Goal: Information Seeking & Learning: Learn about a topic

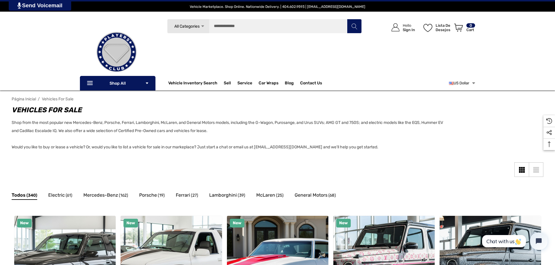
click at [472, 82] on icon "Selecione a moeda: USD" at bounding box center [473, 83] width 4 height 6
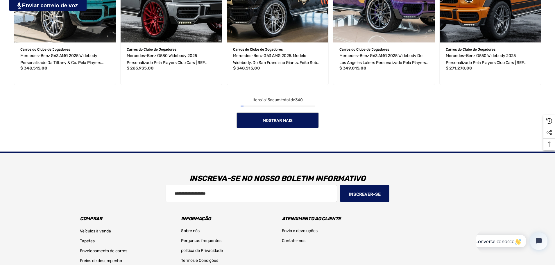
scroll to position [610, 0]
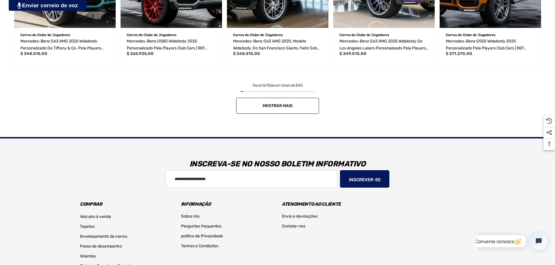
click at [281, 103] on span "Mostrar mais" at bounding box center [278, 105] width 30 height 5
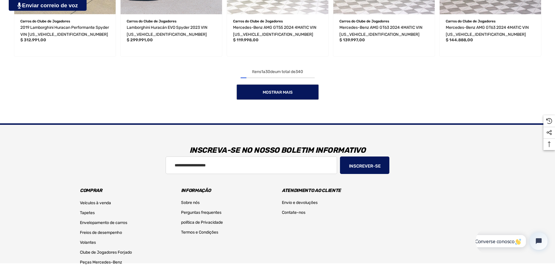
scroll to position [1075, 0]
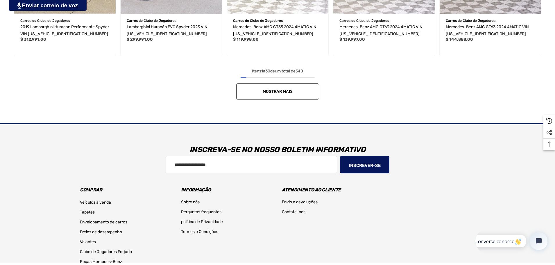
click at [284, 89] on span "Mostrar mais" at bounding box center [278, 91] width 30 height 5
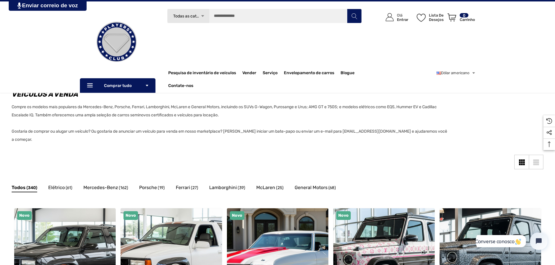
scroll to position [0, 0]
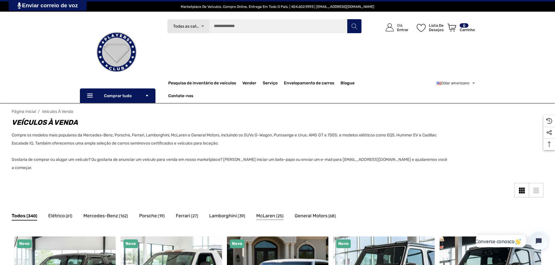
click at [267, 213] on font "McLaren" at bounding box center [265, 216] width 19 height 6
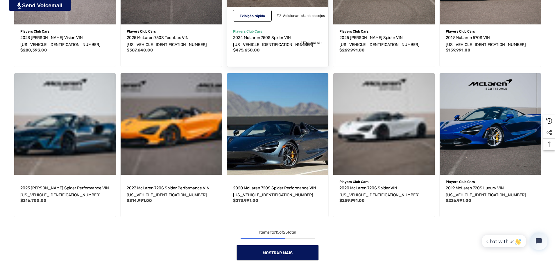
scroll to position [465, 0]
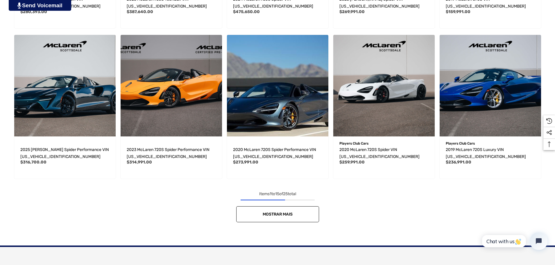
click at [274, 212] on span "Mostrar mais" at bounding box center [278, 214] width 30 height 5
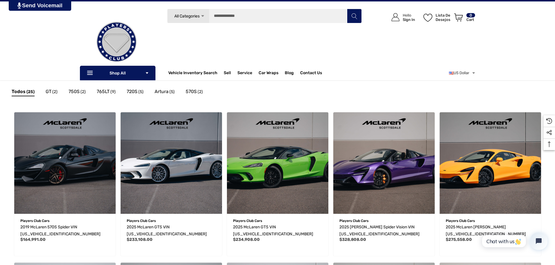
scroll to position [0, 0]
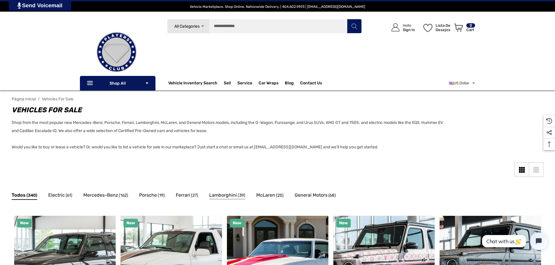
click at [228, 195] on span "Lamborghini" at bounding box center [223, 195] width 28 height 8
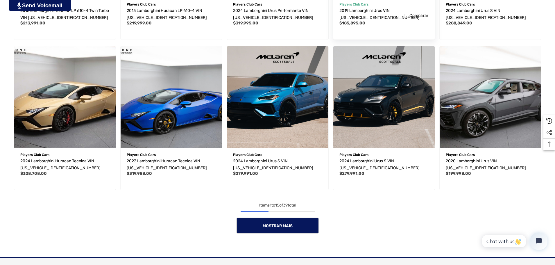
scroll to position [465, 0]
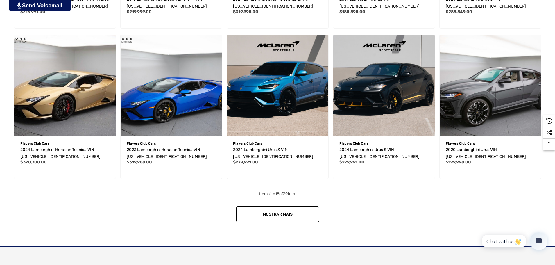
click at [280, 215] on span "Mostrar mais" at bounding box center [278, 214] width 30 height 5
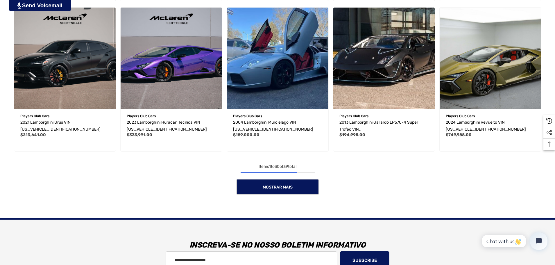
scroll to position [959, 0]
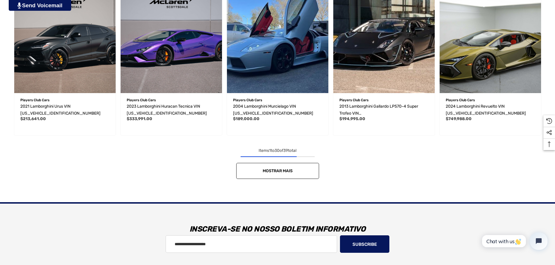
click at [284, 173] on span "Mostrar mais" at bounding box center [278, 170] width 30 height 5
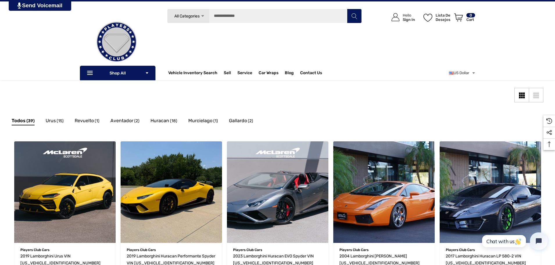
scroll to position [0, 0]
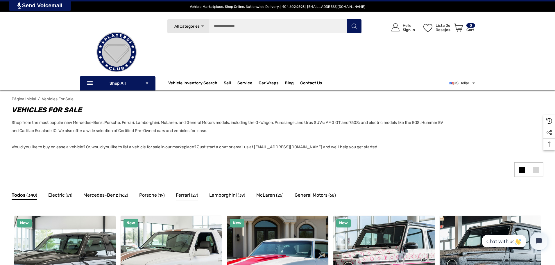
click at [189, 195] on span "Ferrari" at bounding box center [183, 195] width 14 height 8
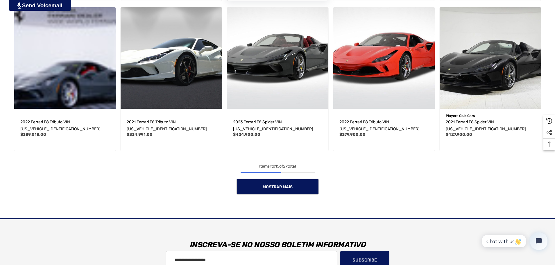
scroll to position [494, 0]
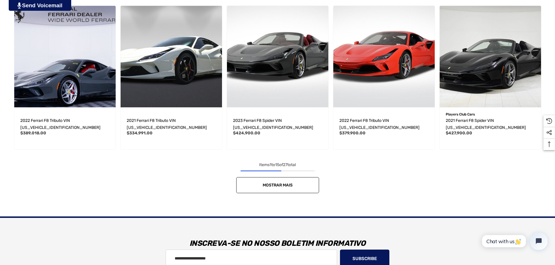
click at [283, 187] on span "Mostrar mais" at bounding box center [278, 185] width 30 height 5
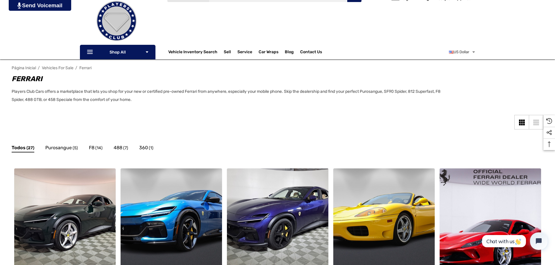
scroll to position [0, 0]
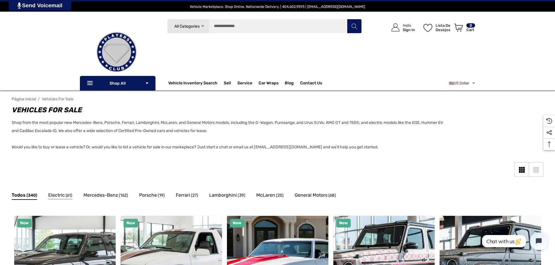
click at [58, 195] on span "Electric" at bounding box center [56, 195] width 17 height 8
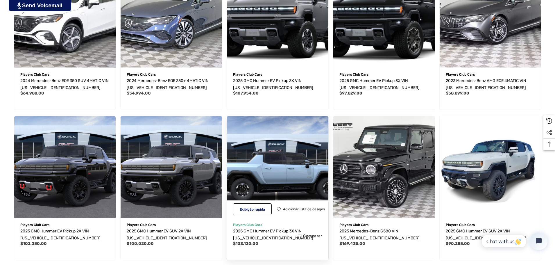
scroll to position [436, 0]
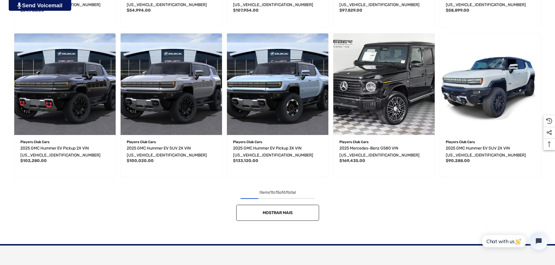
click at [291, 214] on span "Mostrar mais" at bounding box center [278, 212] width 30 height 5
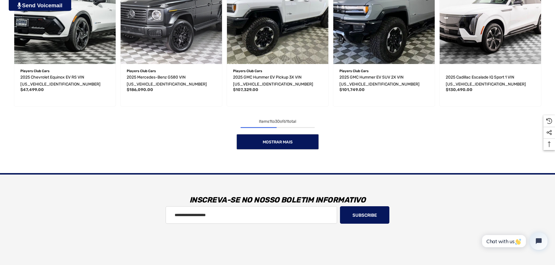
scroll to position [988, 0]
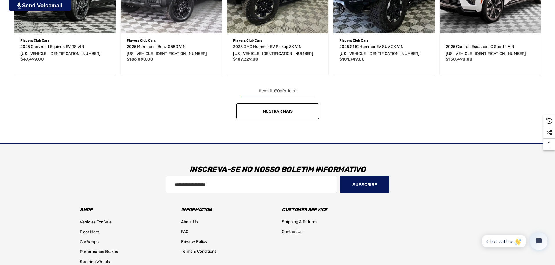
click at [276, 109] on span "Mostrar mais" at bounding box center [278, 111] width 30 height 5
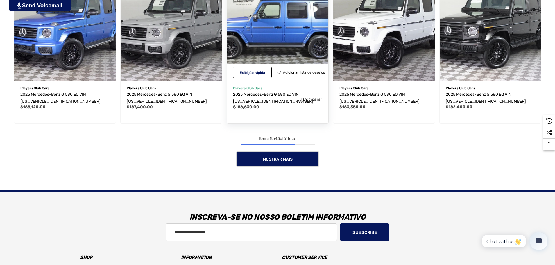
scroll to position [1395, 0]
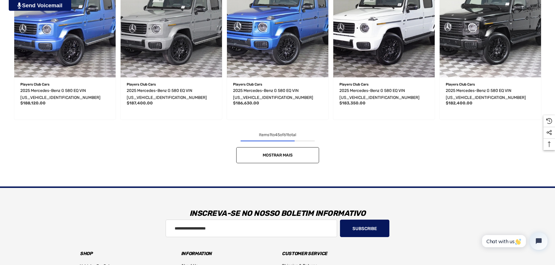
click at [276, 151] on link "Mostrar mais" at bounding box center [277, 155] width 83 height 16
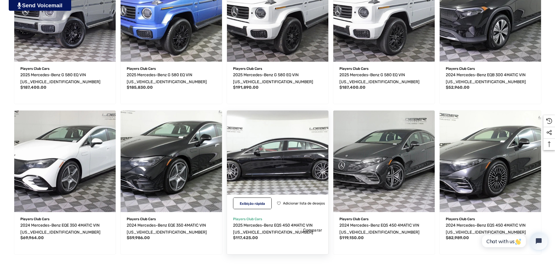
scroll to position [1773, 0]
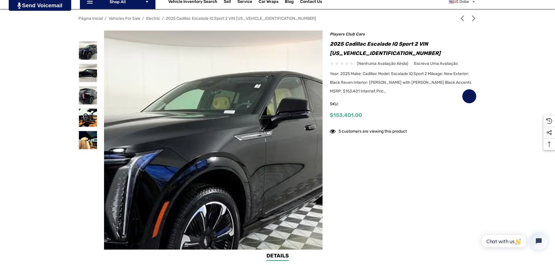
scroll to position [87, 0]
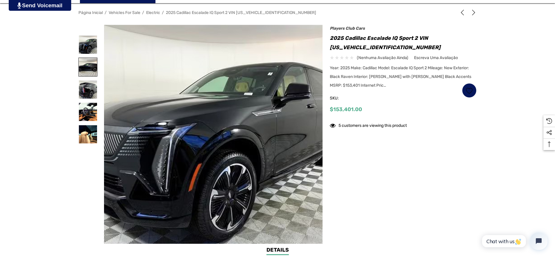
click at [85, 68] on img at bounding box center [88, 67] width 18 height 18
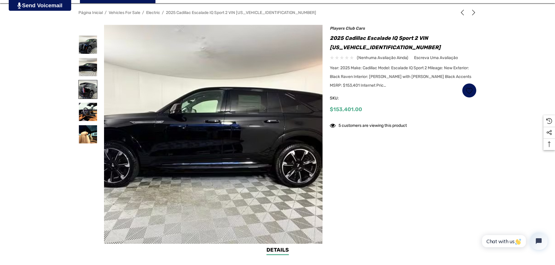
click at [86, 86] on img at bounding box center [88, 89] width 18 height 18
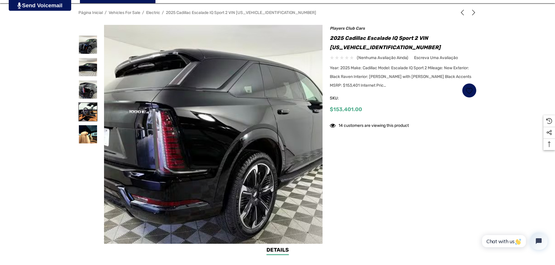
click at [90, 112] on img at bounding box center [88, 112] width 18 height 18
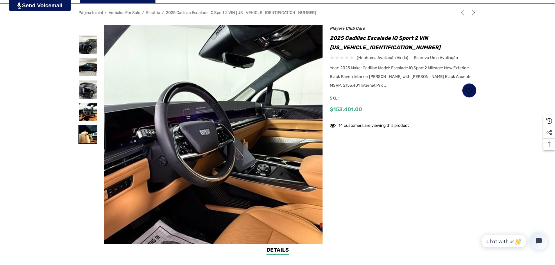
click at [86, 133] on img at bounding box center [88, 134] width 18 height 18
